Goal: Task Accomplishment & Management: Complete application form

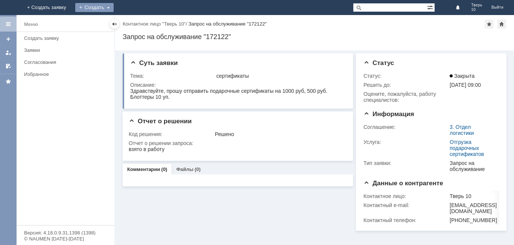
click at [114, 5] on div "Создать" at bounding box center [94, 7] width 38 height 9
click at [140, 22] on link "Заявка" at bounding box center [111, 22] width 57 height 9
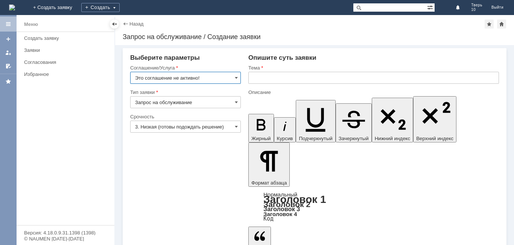
click at [233, 76] on input "Это соглашение не активно!" at bounding box center [185, 78] width 111 height 12
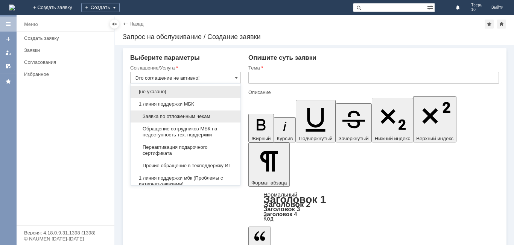
click at [191, 115] on span "Заявка по отложенным чекам" at bounding box center [185, 117] width 101 height 6
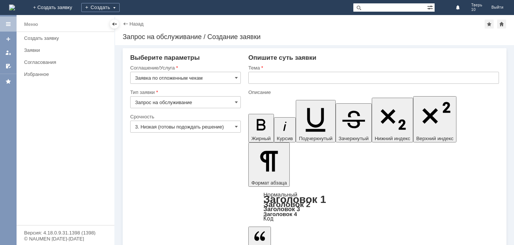
type input "Заявка по отложенным чекам"
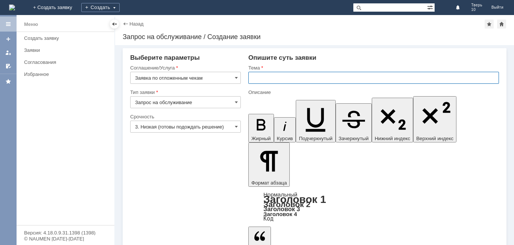
click at [258, 76] on input "text" at bounding box center [373, 78] width 250 height 12
type input "оч"
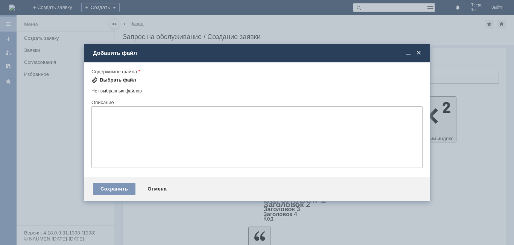
click at [115, 77] on div "Выбрать файл" at bounding box center [118, 80] width 36 height 6
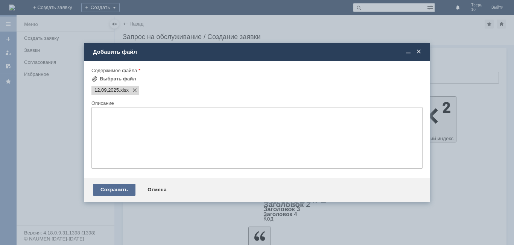
click at [114, 189] on div "Сохранить" at bounding box center [114, 190] width 42 height 12
